Goal: Check status: Check status

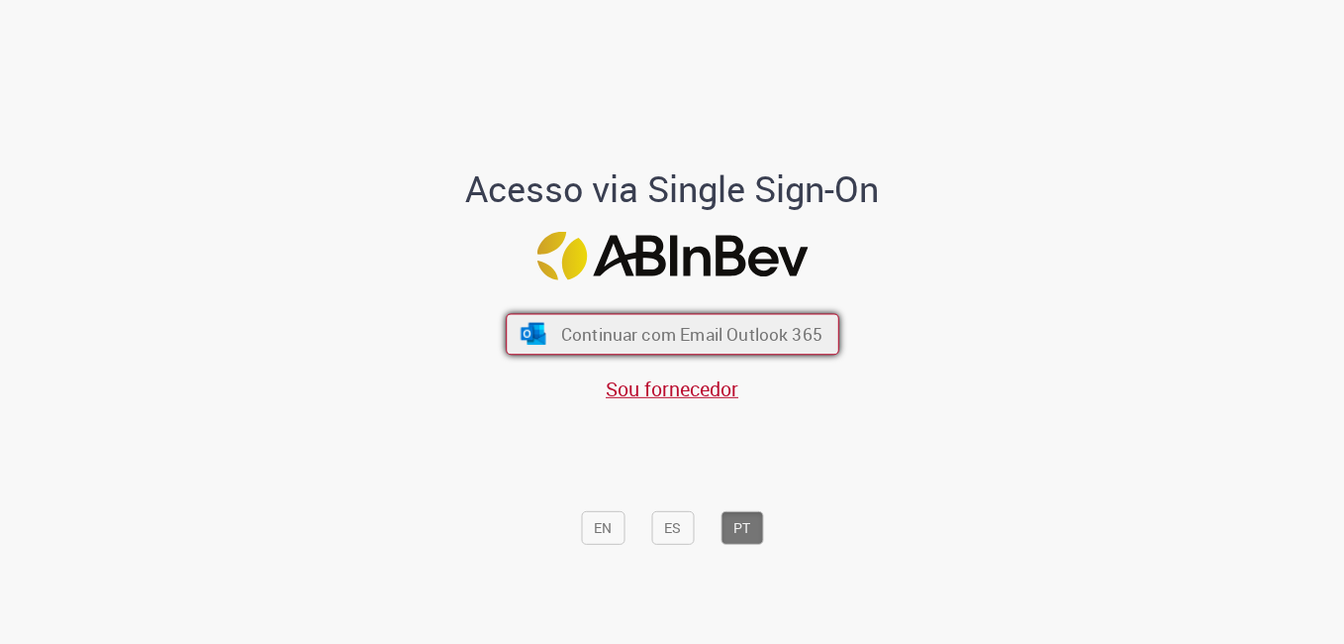
click at [632, 335] on span "Continuar com Email Outlook 365" at bounding box center [690, 334] width 261 height 23
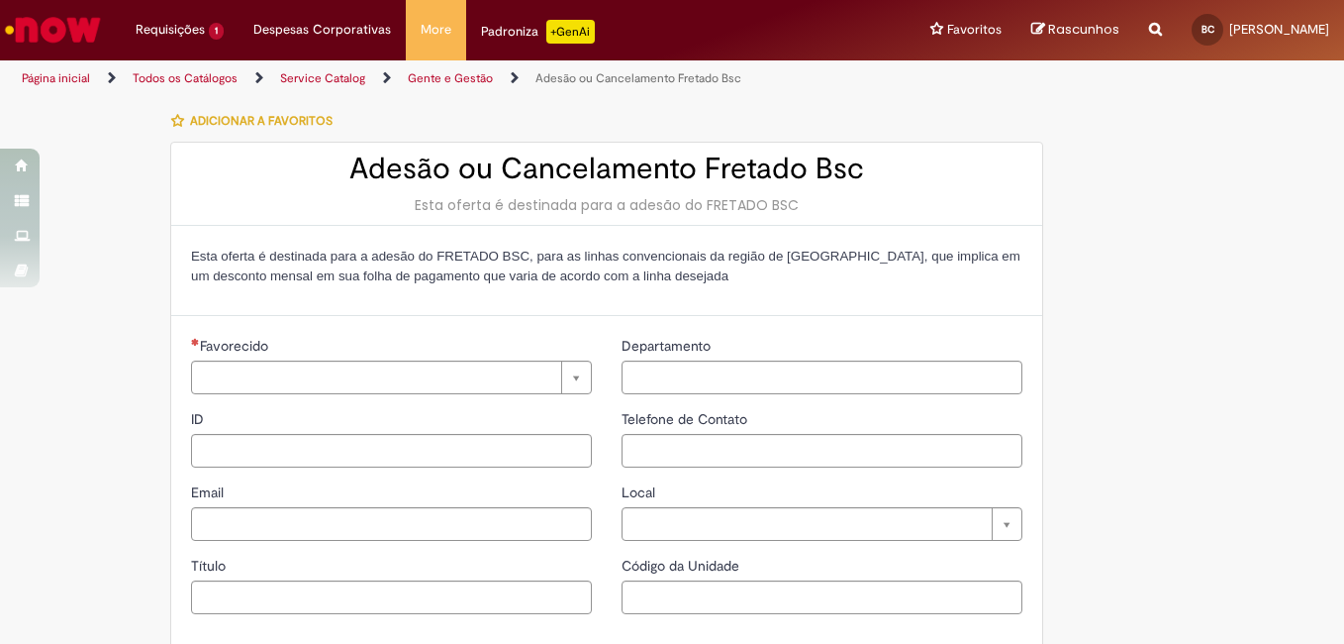
type input "**********"
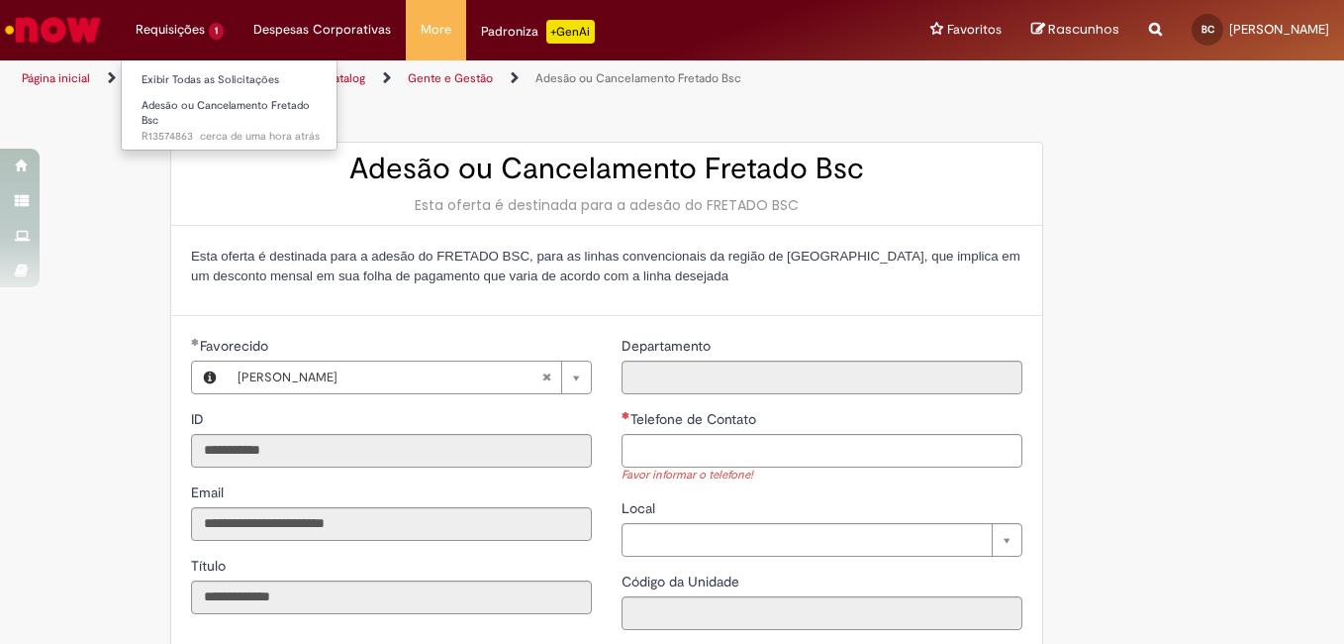
click at [137, 27] on li "Requisições 1 Exibir Todas as Solicitações Adesão ou Cancelamento Fretado Bsc c…" at bounding box center [180, 29] width 118 height 59
click at [169, 80] on link "Exibir Todas as Solicitações" at bounding box center [231, 80] width 218 height 22
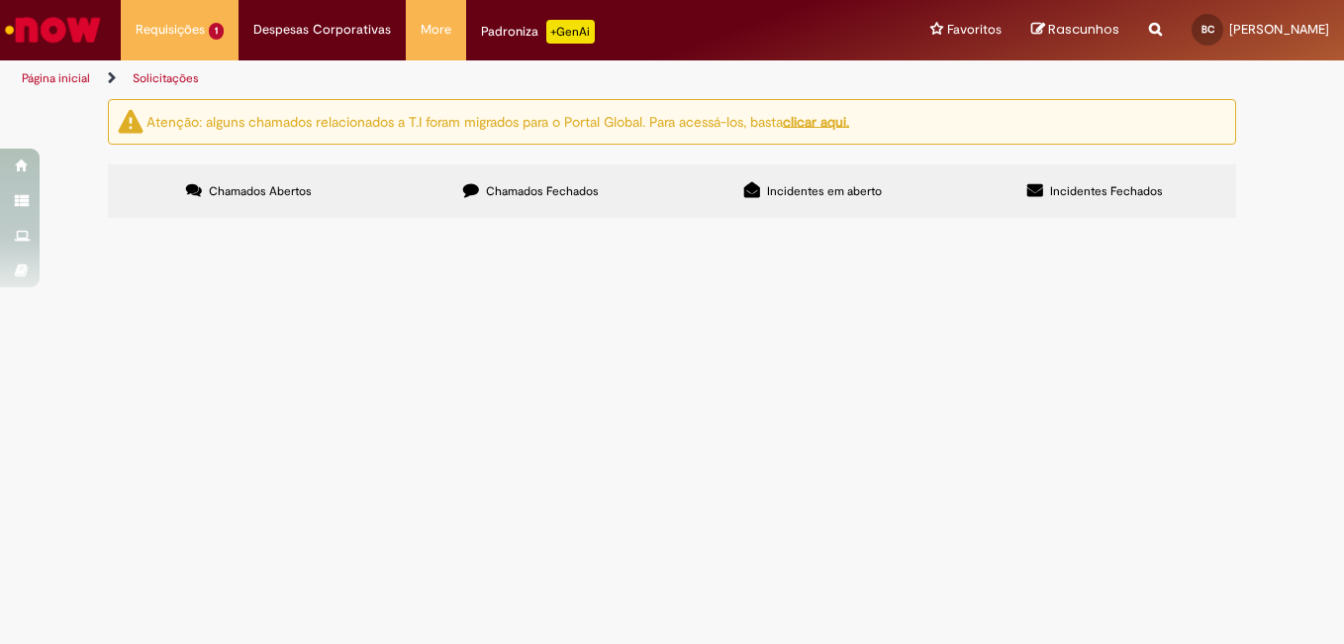
click at [564, 524] on main "Solicitações Atenção: alguns chamados relacionados a T.I foram migrados para o …" at bounding box center [672, 371] width 1344 height 546
click at [0, 0] on td "R13574863" at bounding box center [0, 0] width 0 height 0
click at [0, 0] on span "Adesão ou Cancelamento Fretado Bsc" at bounding box center [0, 0] width 0 height 0
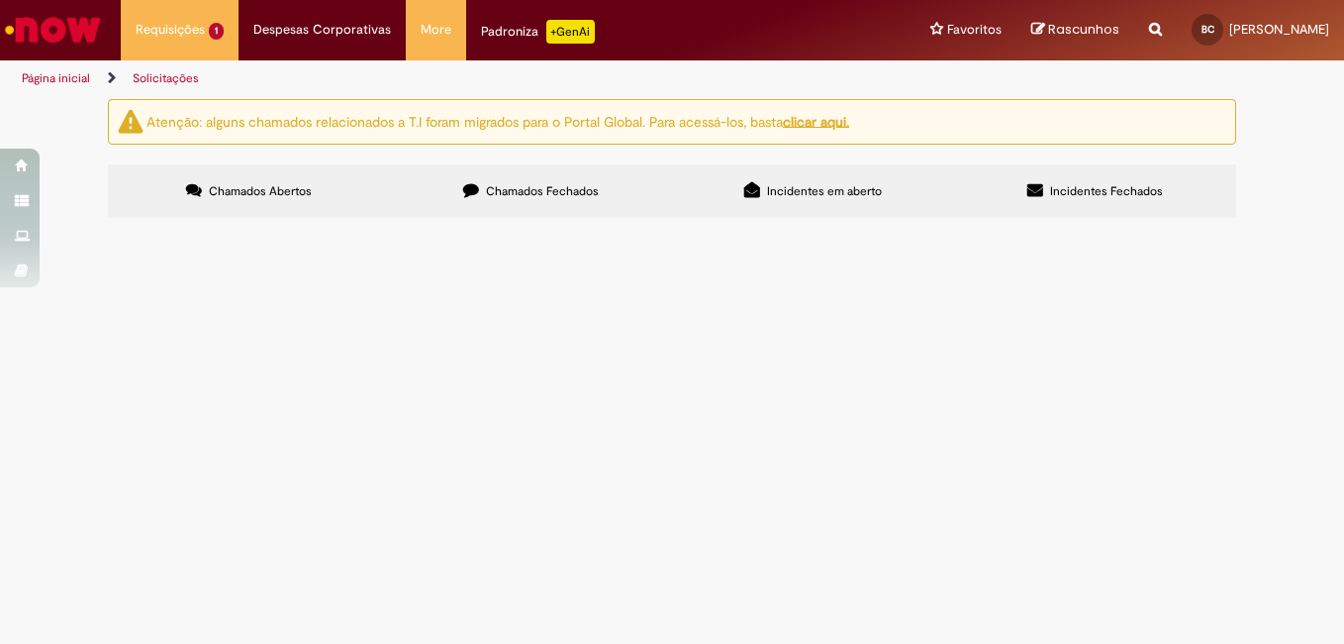
drag, startPoint x: 331, startPoint y: 350, endPoint x: 227, endPoint y: 350, distance: 104.0
click at [0, 0] on td "R13574863" at bounding box center [0, 0] width 0 height 0
click at [0, 0] on span "R13574863" at bounding box center [0, 0] width 0 height 0
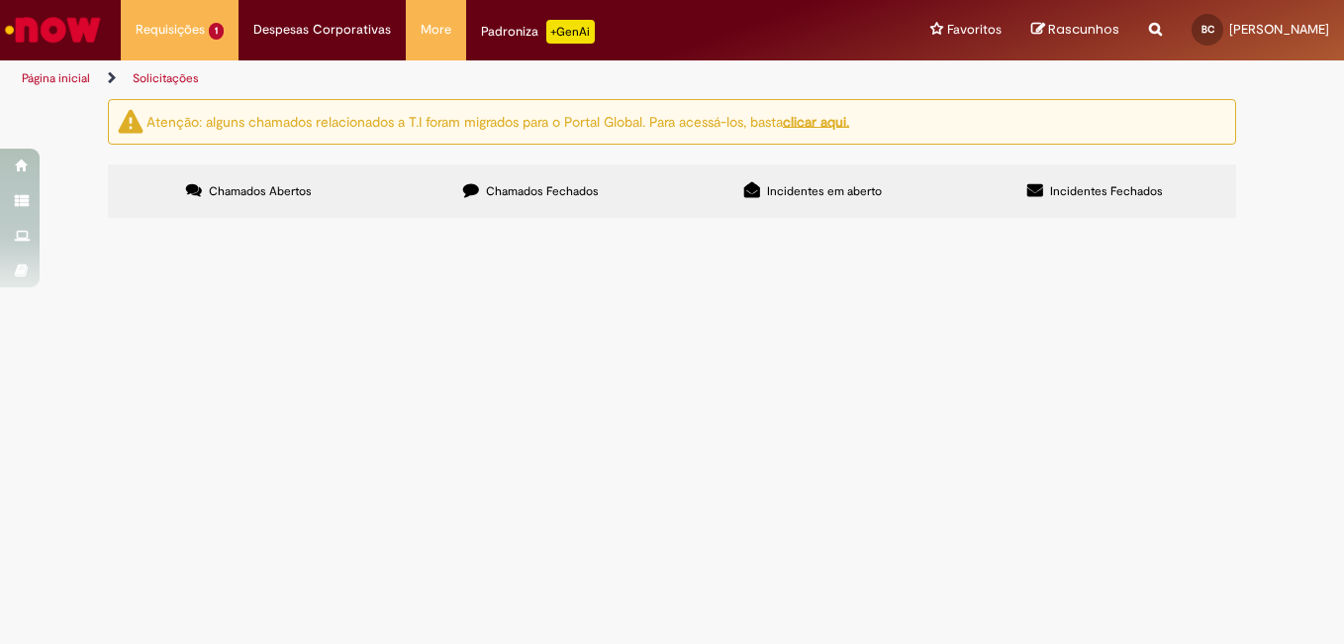
click at [0, 0] on td "Aberto" at bounding box center [0, 0] width 0 height 0
click at [1102, 353] on main "Solicitações Atenção: alguns chamados relacionados a T.I foram migrados para o …" at bounding box center [672, 371] width 1344 height 546
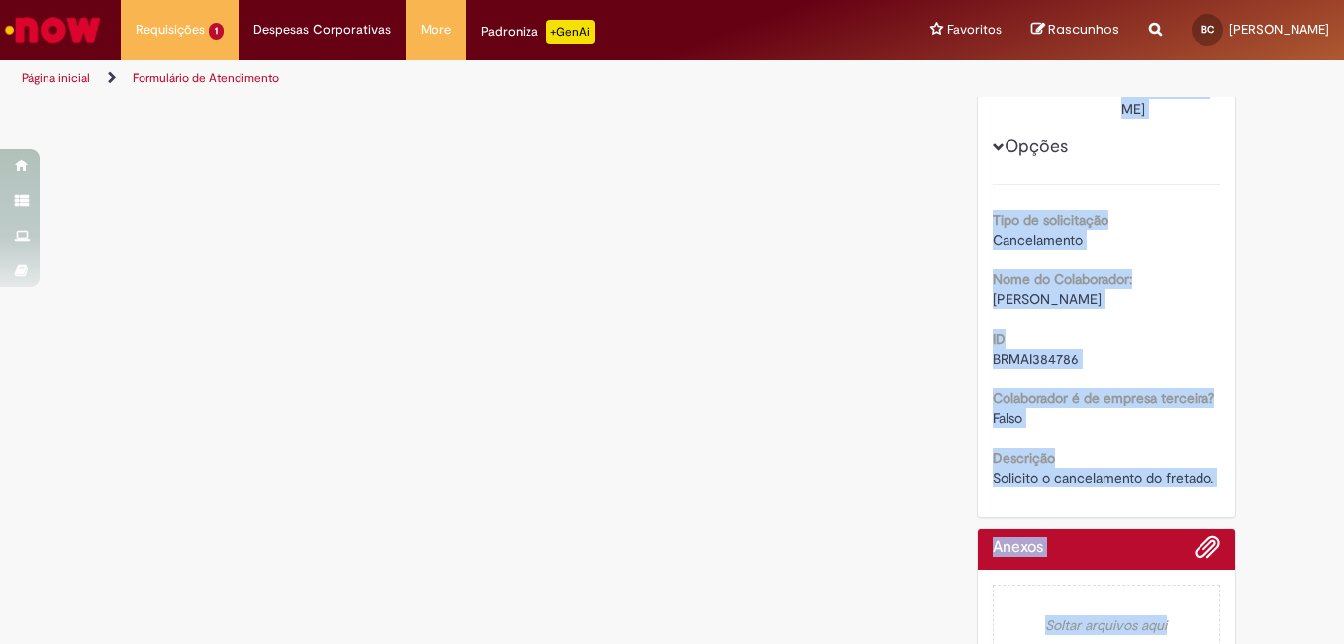
click at [656, 297] on div "Verificar Código de Barras Adesão ou Cancelamento Fretado Bsc Enviar BC Bianca …" at bounding box center [672, 147] width 1158 height 1087
